Goal: Navigation & Orientation: Find specific page/section

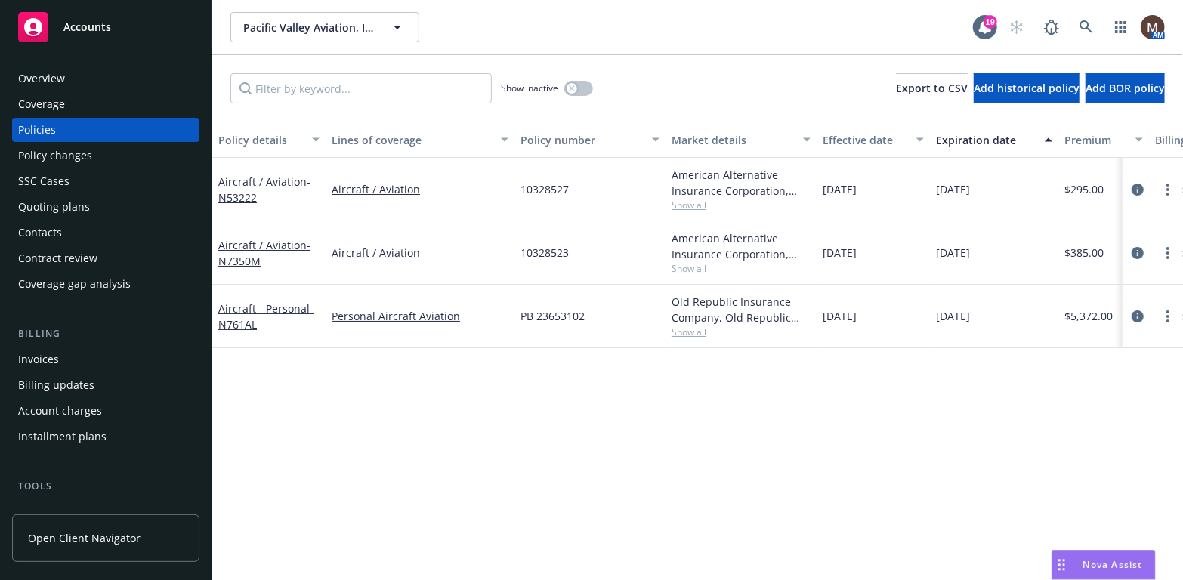
scroll to position [76, 0]
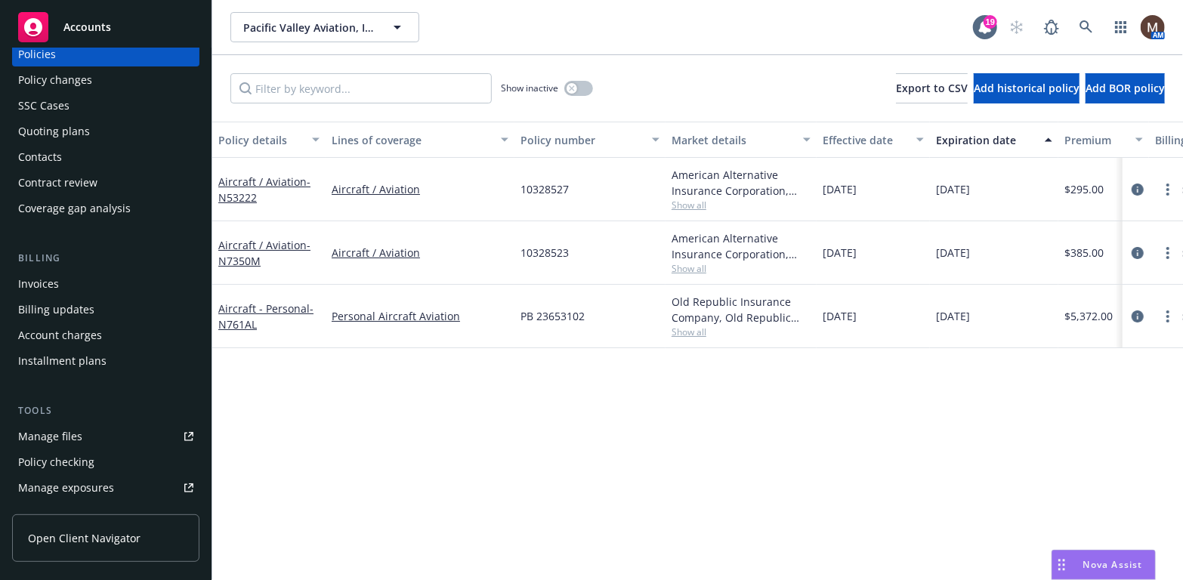
click at [79, 432] on div "Manage files" at bounding box center [50, 436] width 64 height 24
